Goal: Information Seeking & Learning: Compare options

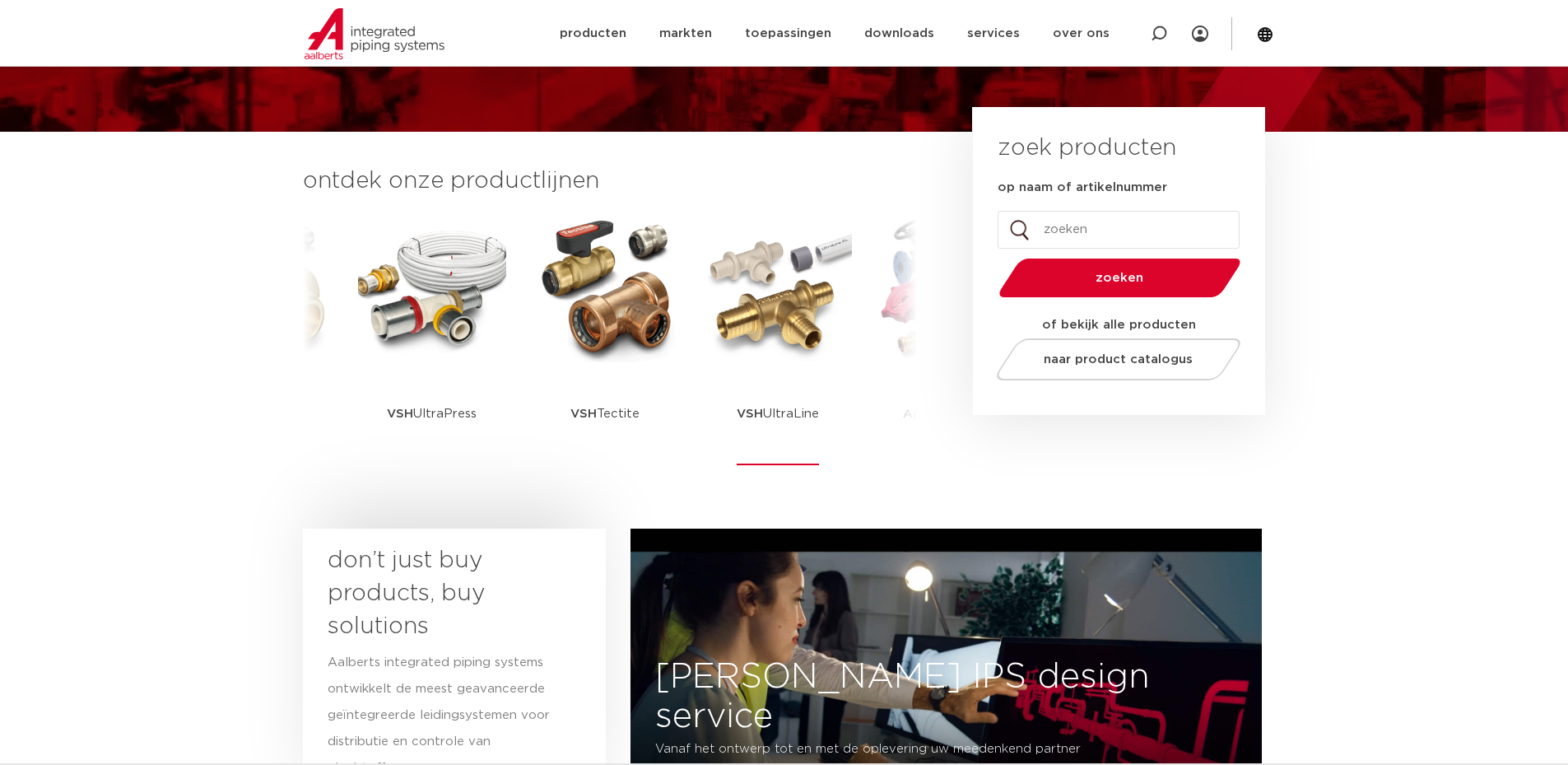
scroll to position [329, 0]
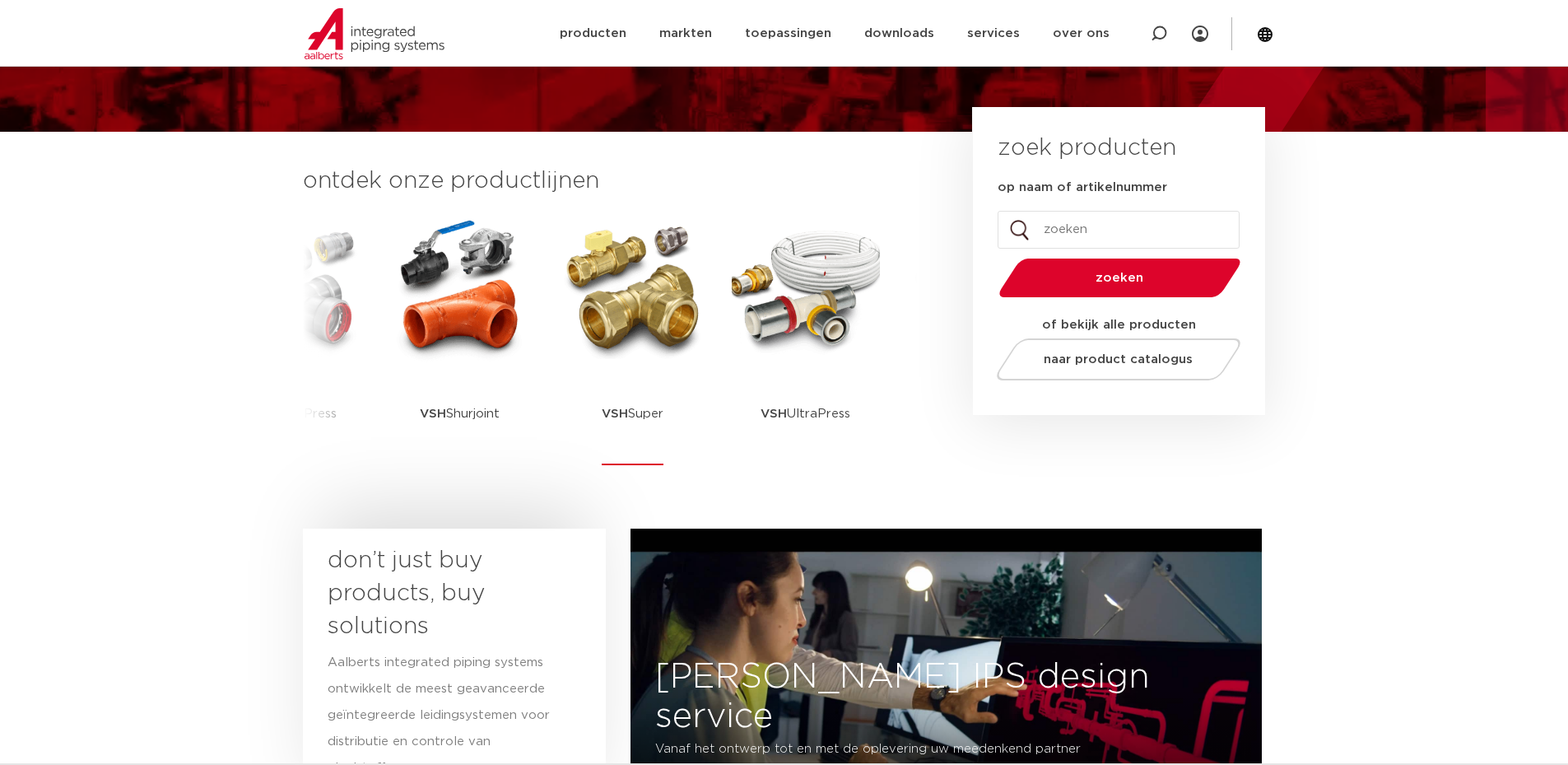
click at [646, 347] on img at bounding box center [632, 288] width 148 height 148
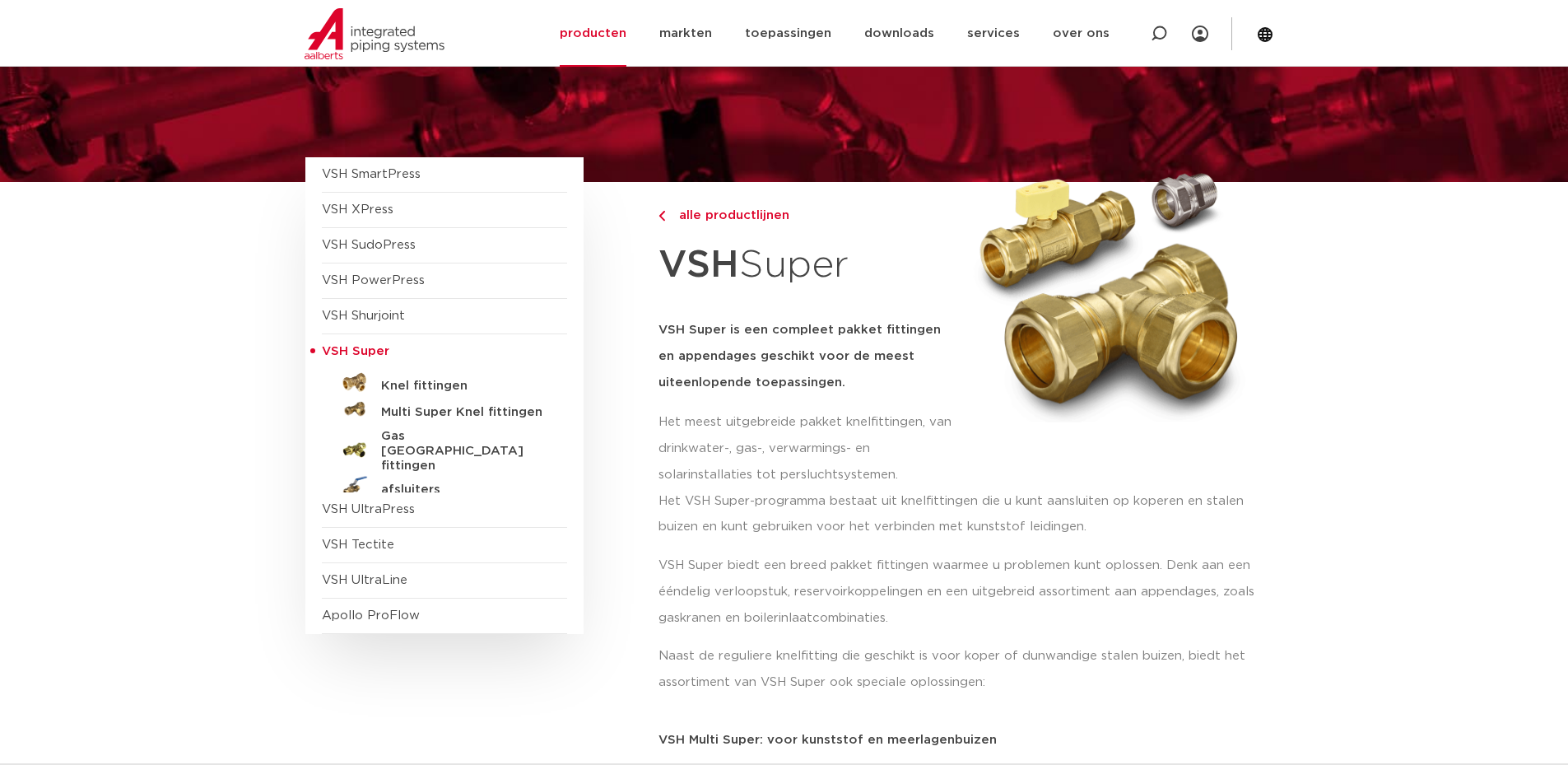
scroll to position [165, 0]
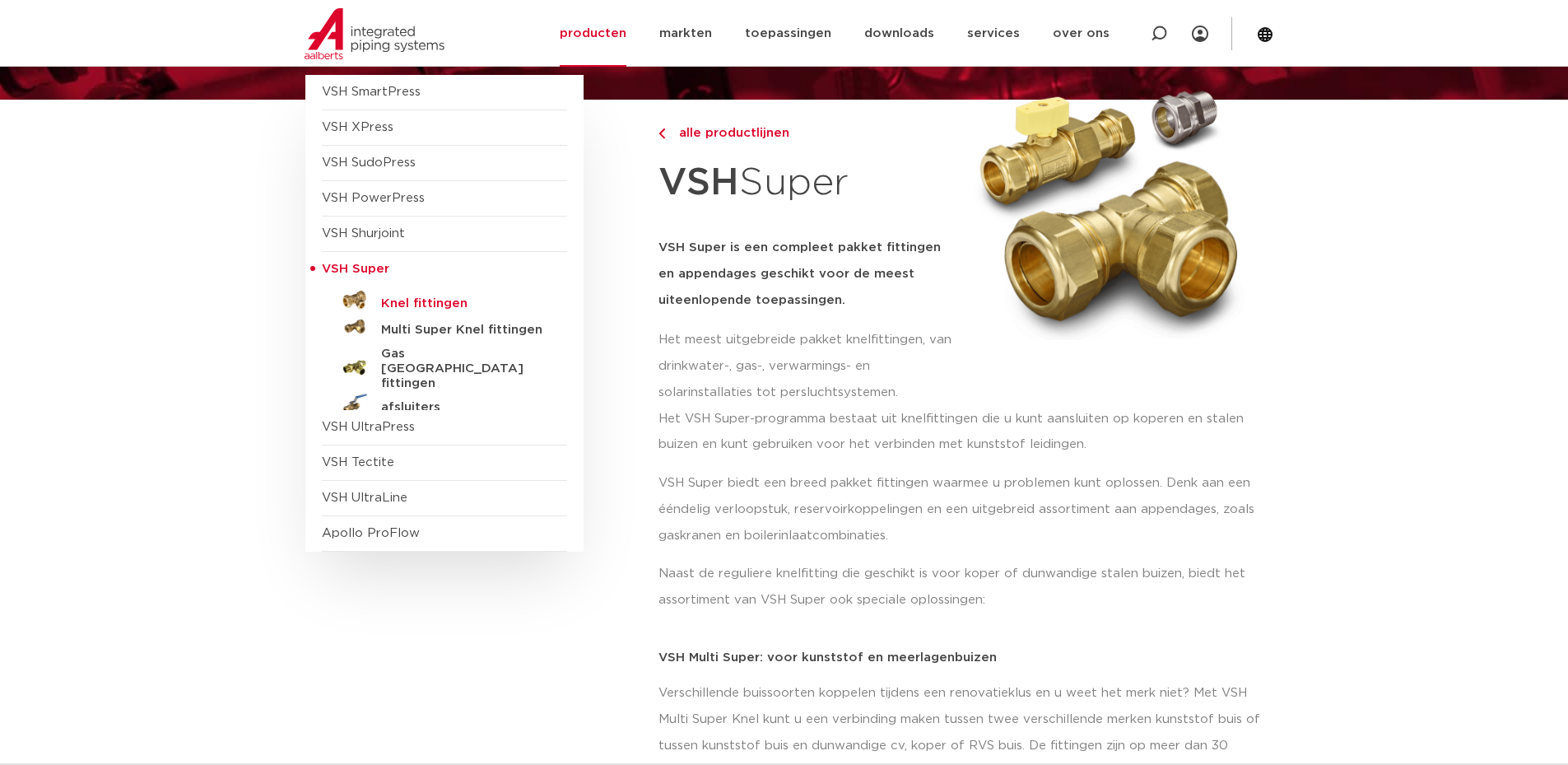
click at [426, 297] on h5 "Knel fittingen" at bounding box center [462, 304] width 163 height 15
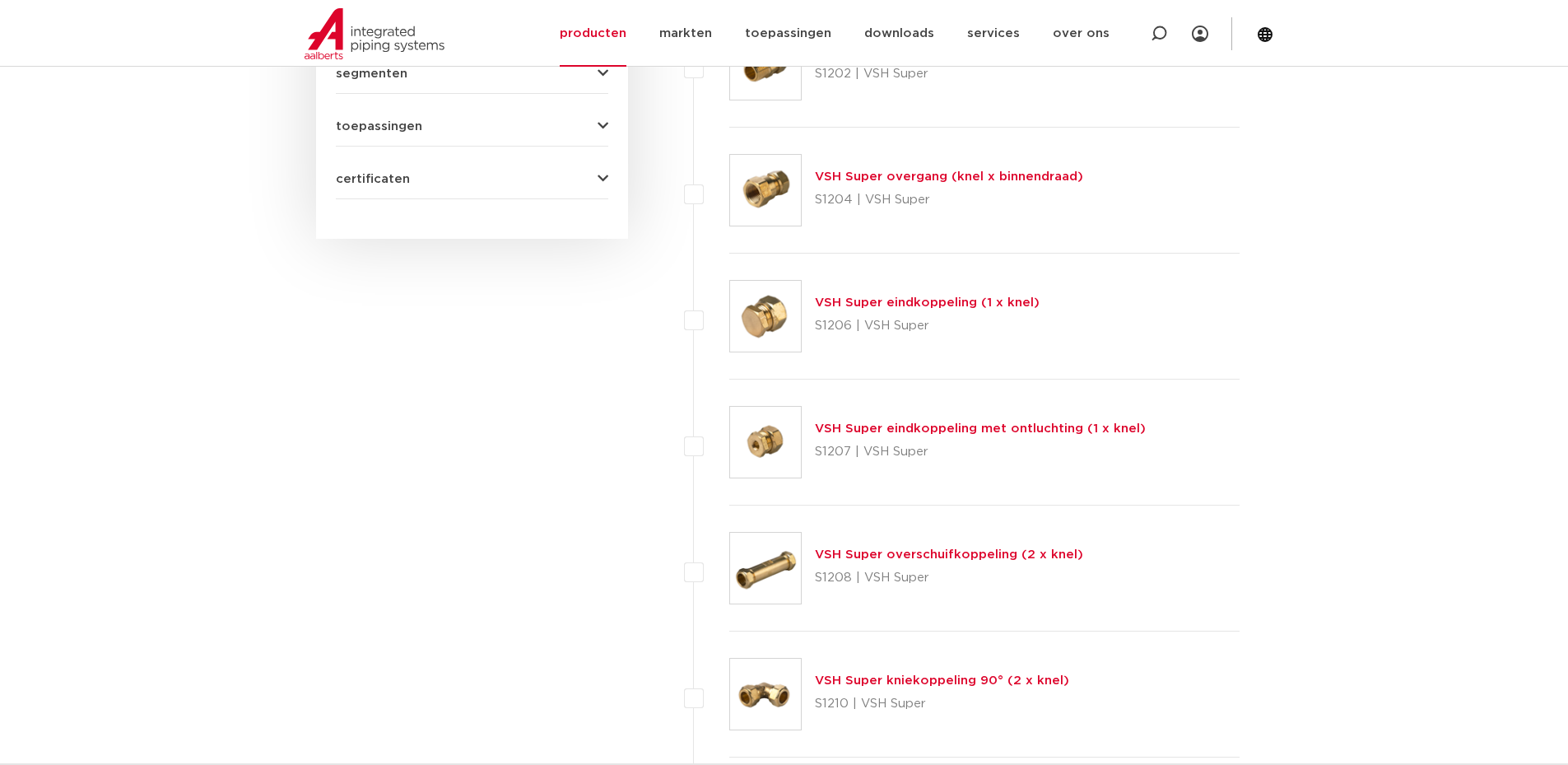
scroll to position [986, 0]
click at [839, 298] on link "VSH Super eindkoppeling (1 x knel)" at bounding box center [927, 301] width 225 height 12
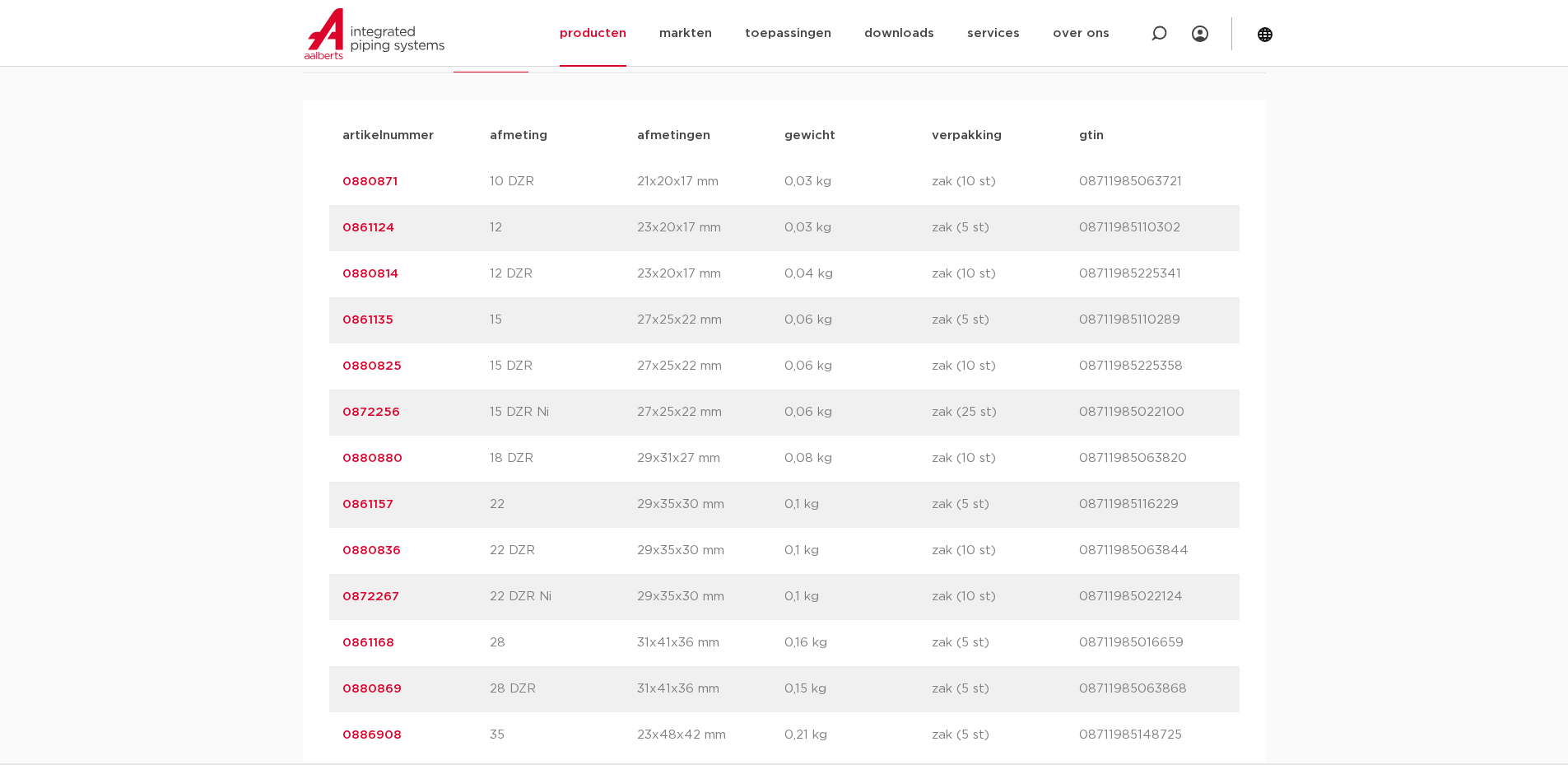
scroll to position [1070, 0]
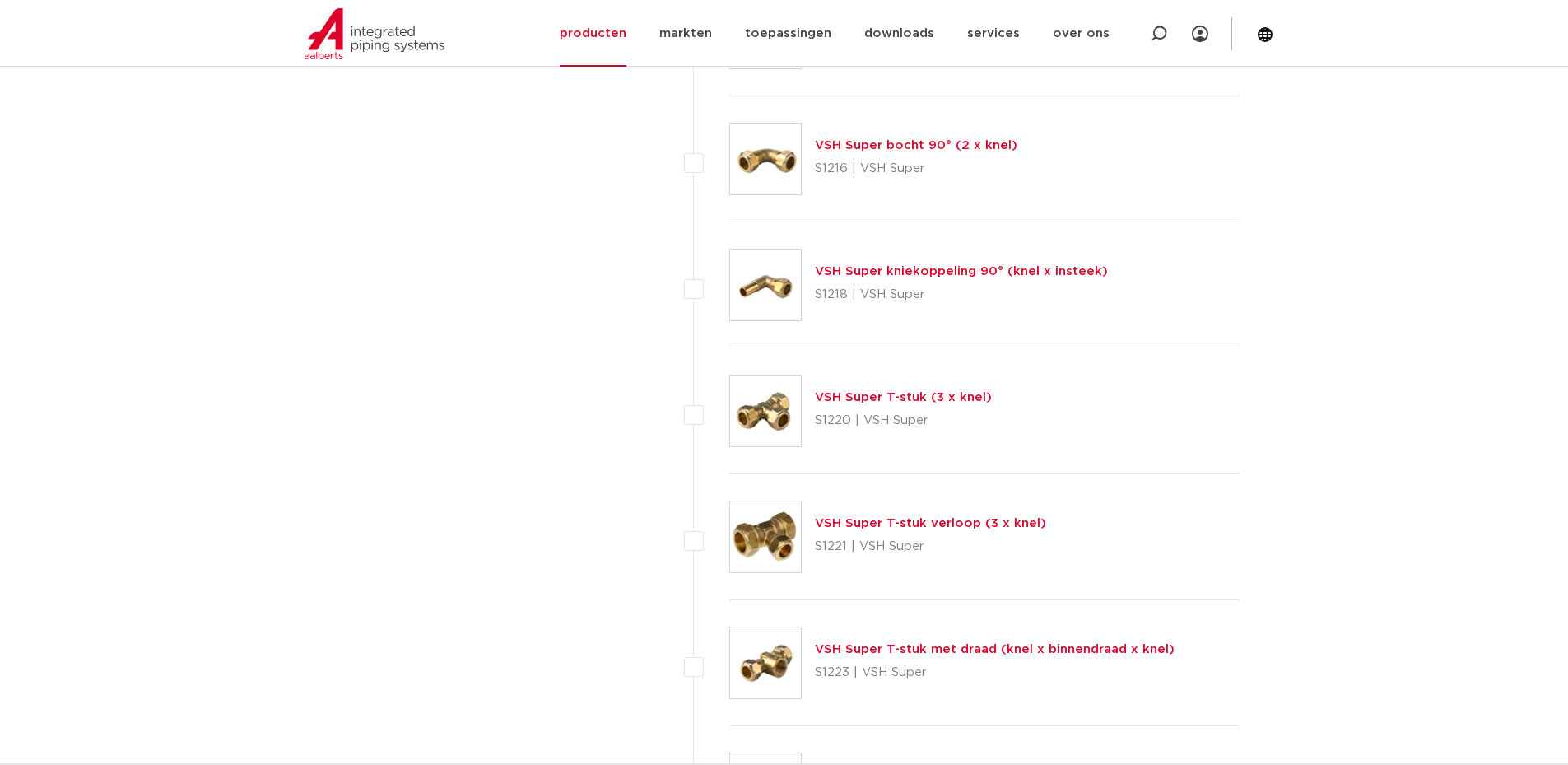
scroll to position [2096, 0]
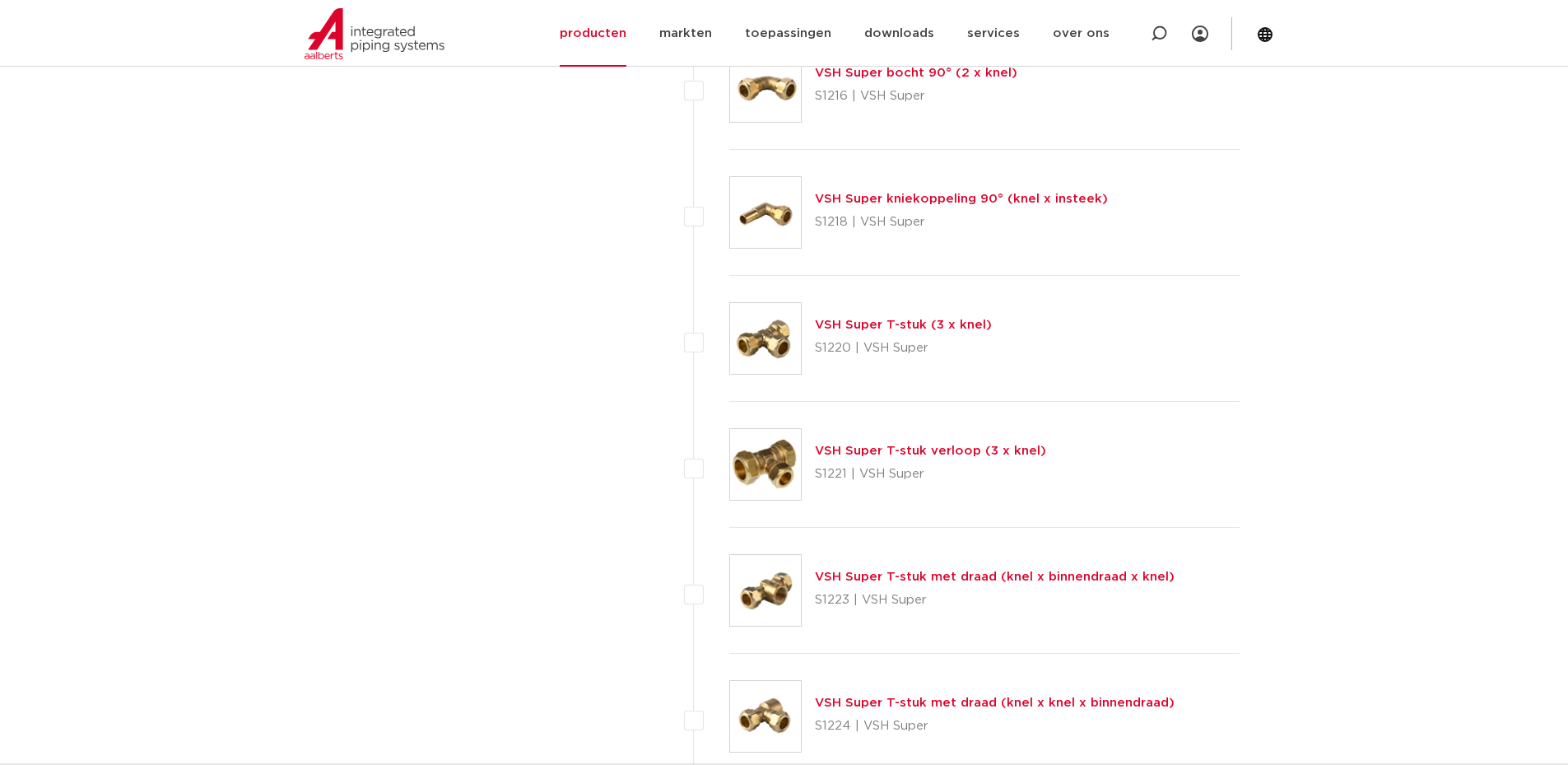
click at [856, 326] on link "VSH Super T-stuk (3 x knel)" at bounding box center [903, 325] width 177 height 12
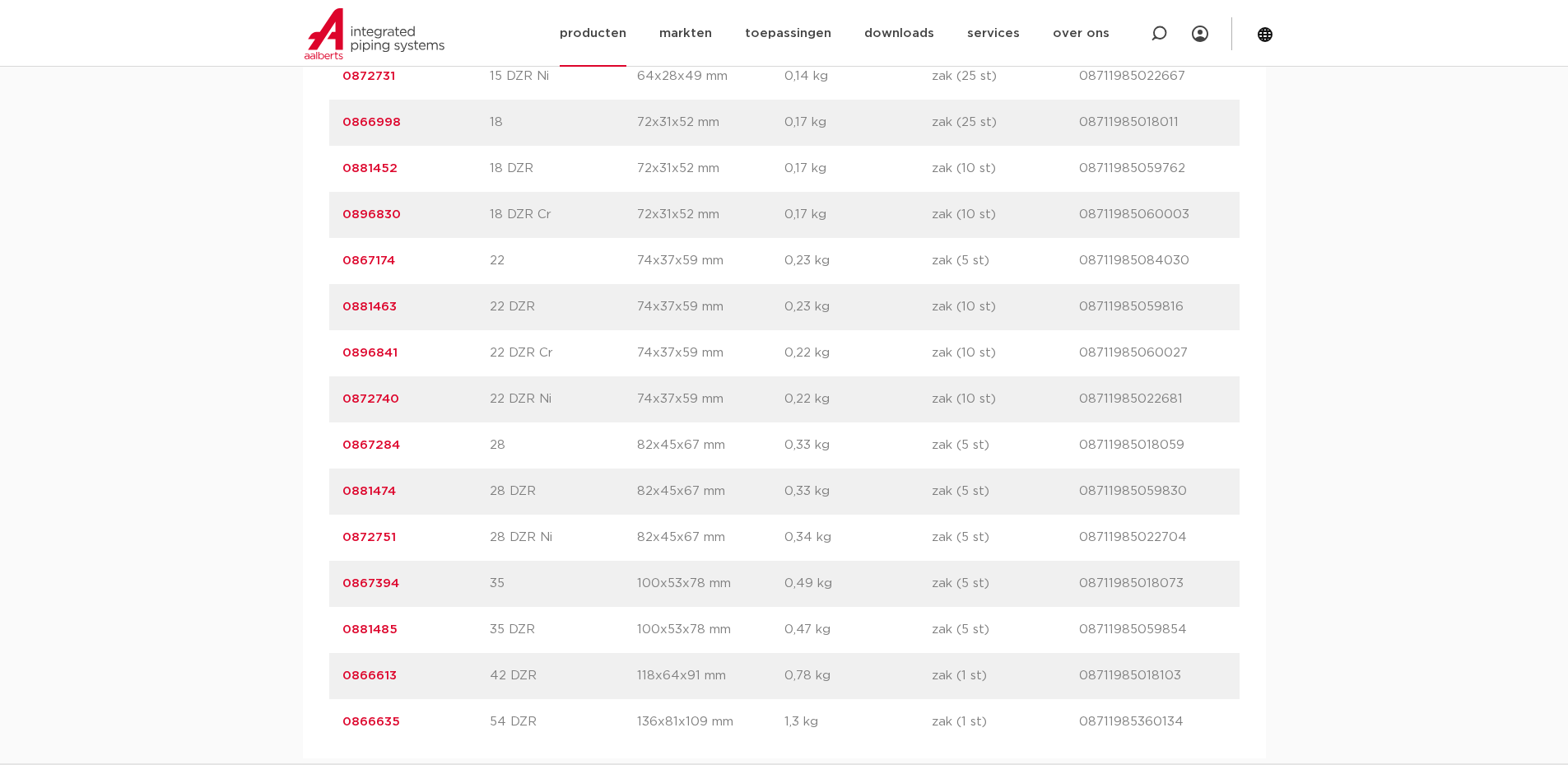
scroll to position [1564, 0]
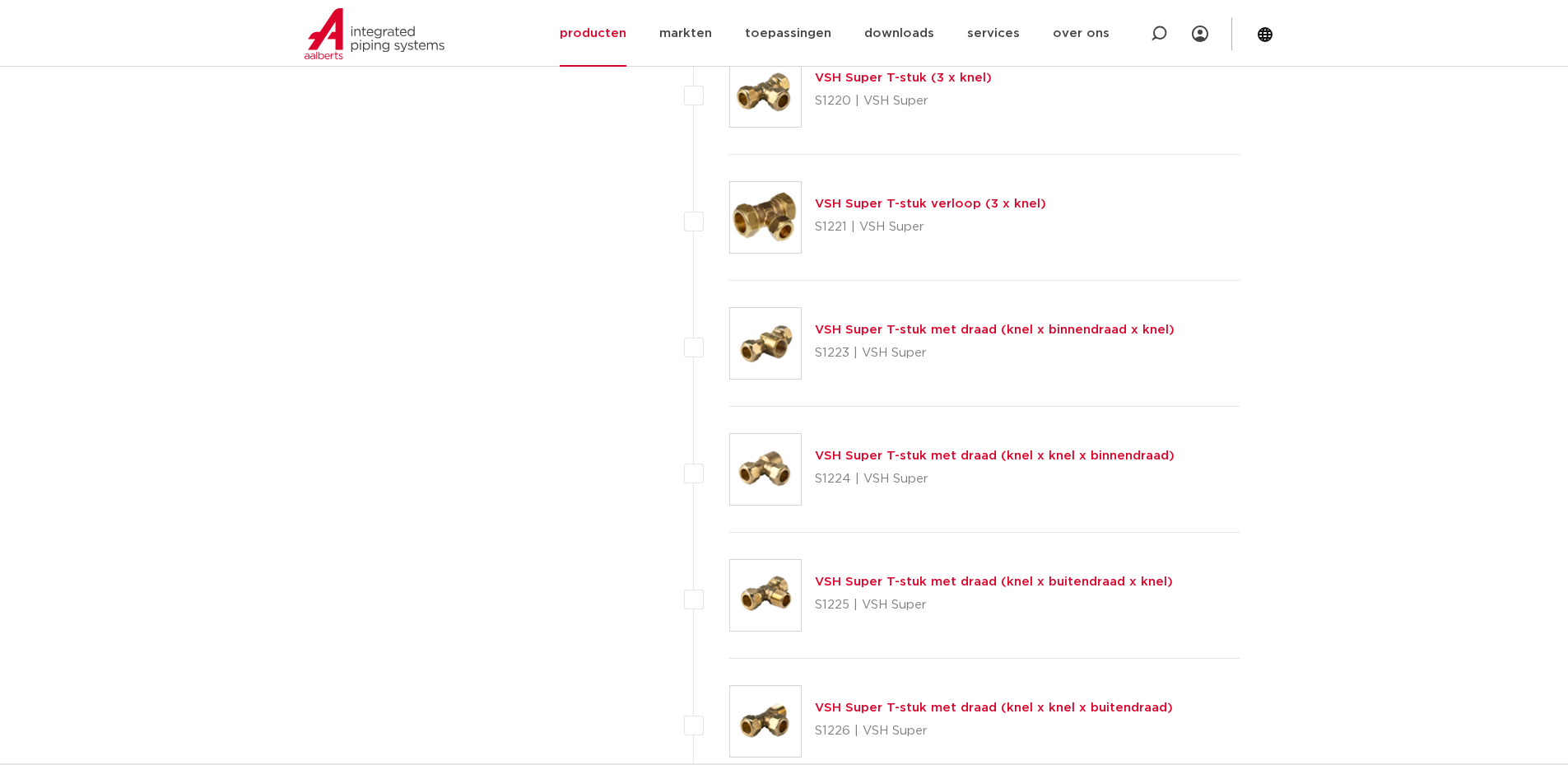
click at [865, 205] on link "VSH Super T-stuk verloop (3 x knel)" at bounding box center [930, 204] width 231 height 12
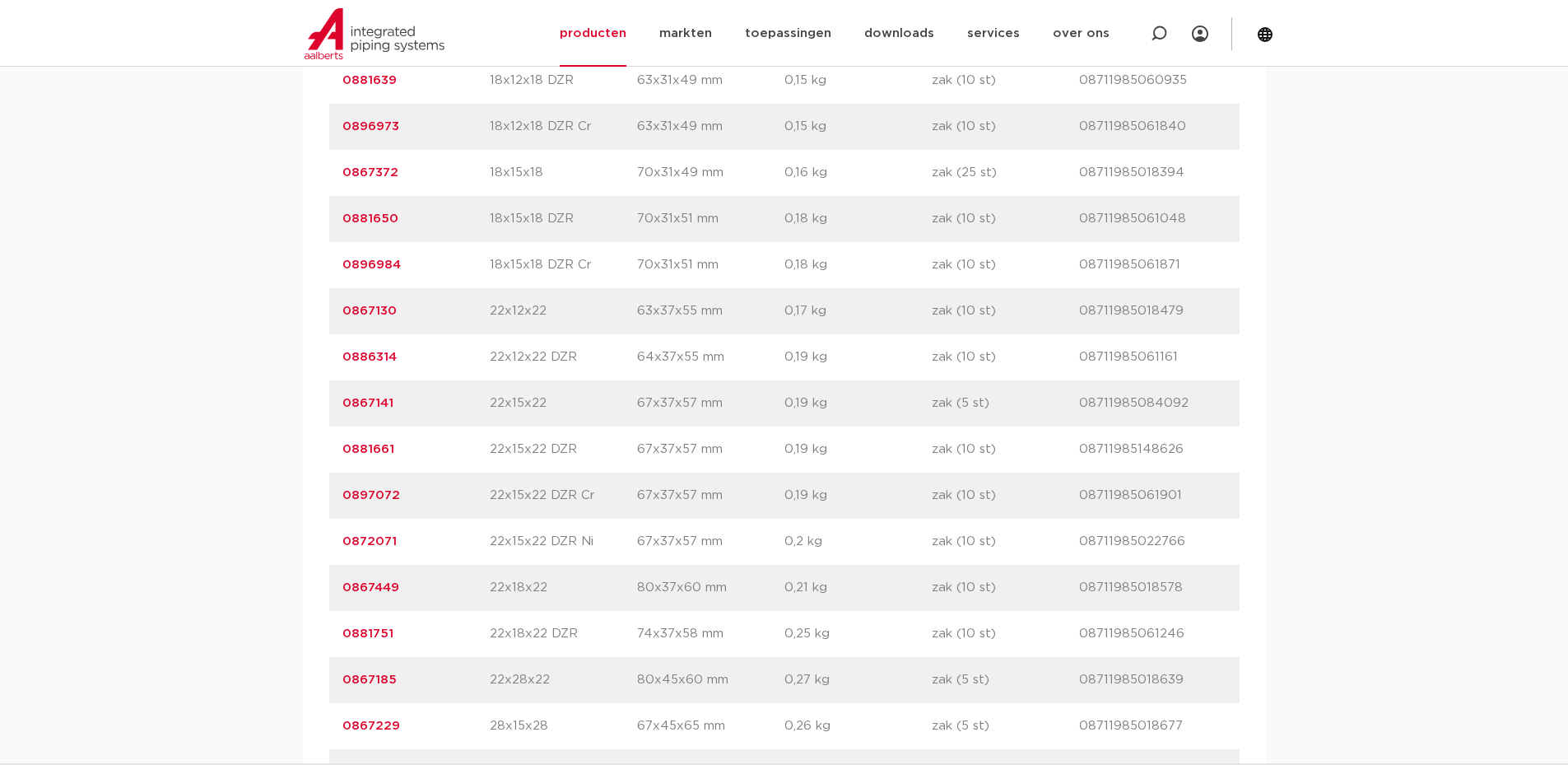
scroll to position [1800, 0]
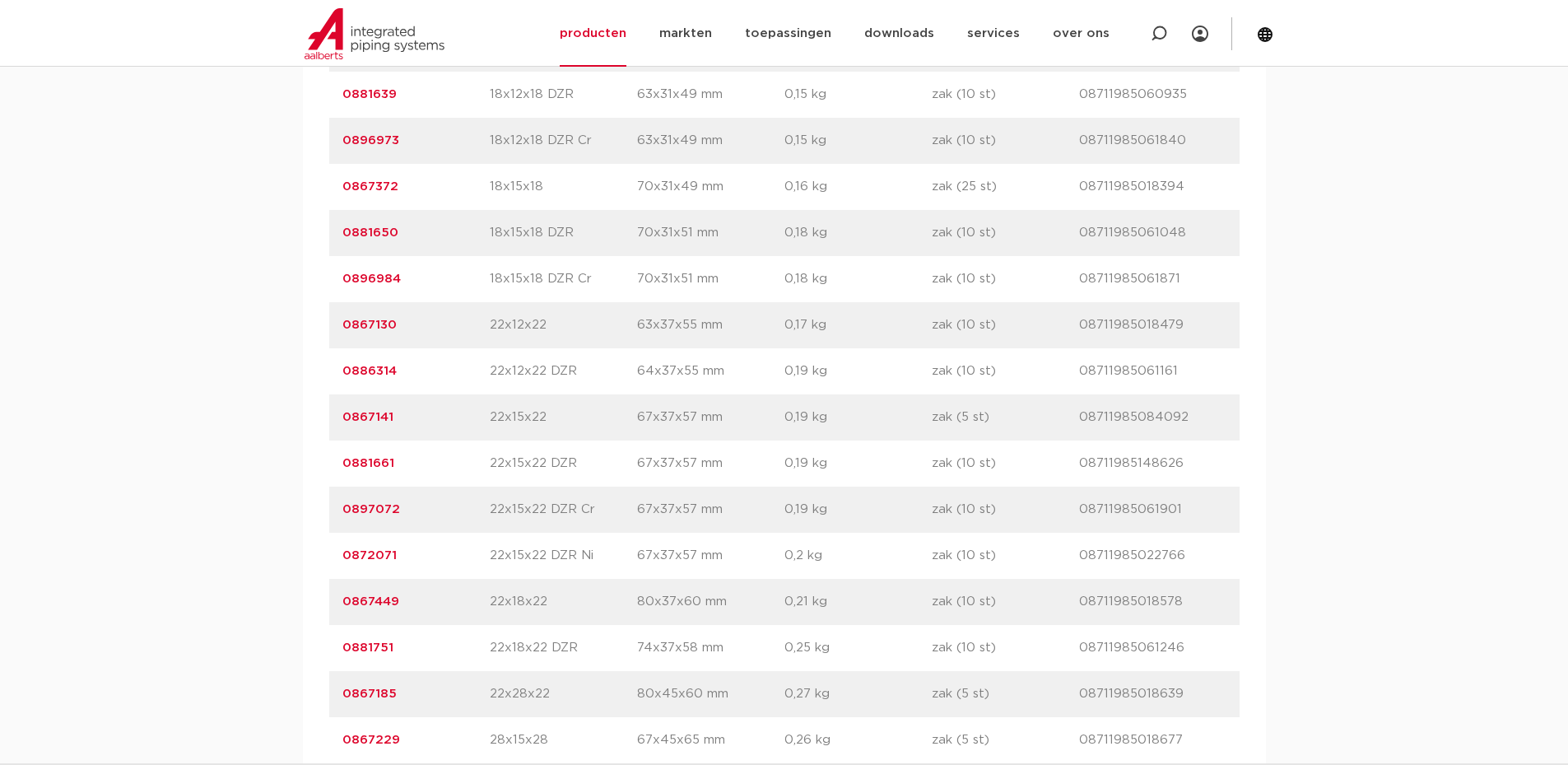
click at [507, 230] on p "18x15x18 DZR" at bounding box center [563, 233] width 147 height 19
click at [1149, 224] on p "08711985061048" at bounding box center [1153, 233] width 147 height 19
click at [1113, 228] on p "08711985061048" at bounding box center [1153, 233] width 147 height 19
copy p "08711985061048"
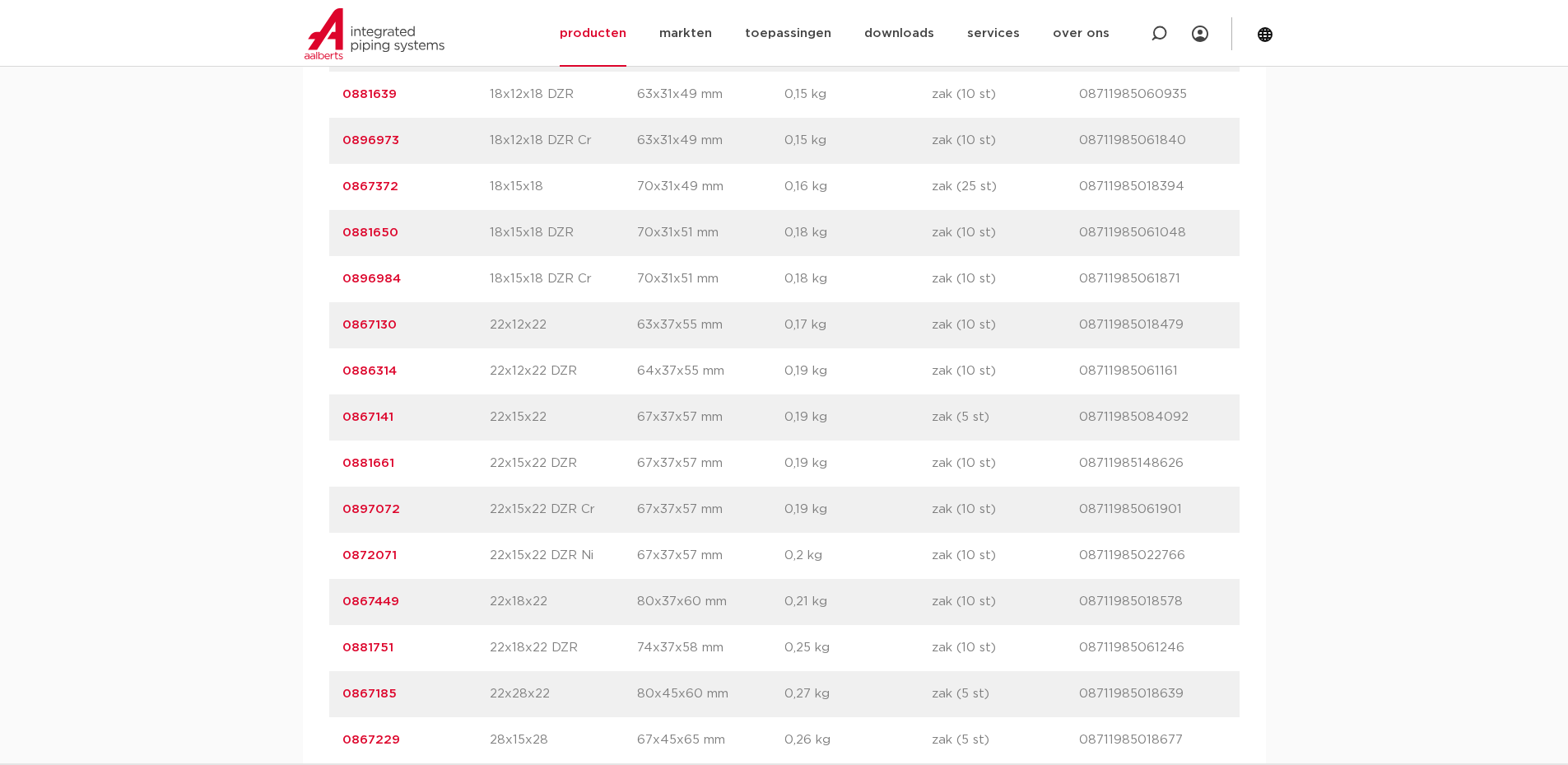
click at [1102, 238] on p "08711985061048" at bounding box center [1153, 233] width 147 height 19
click at [1103, 238] on p "08711985061048" at bounding box center [1153, 233] width 147 height 19
